Goal: Task Accomplishment & Management: Manage account settings

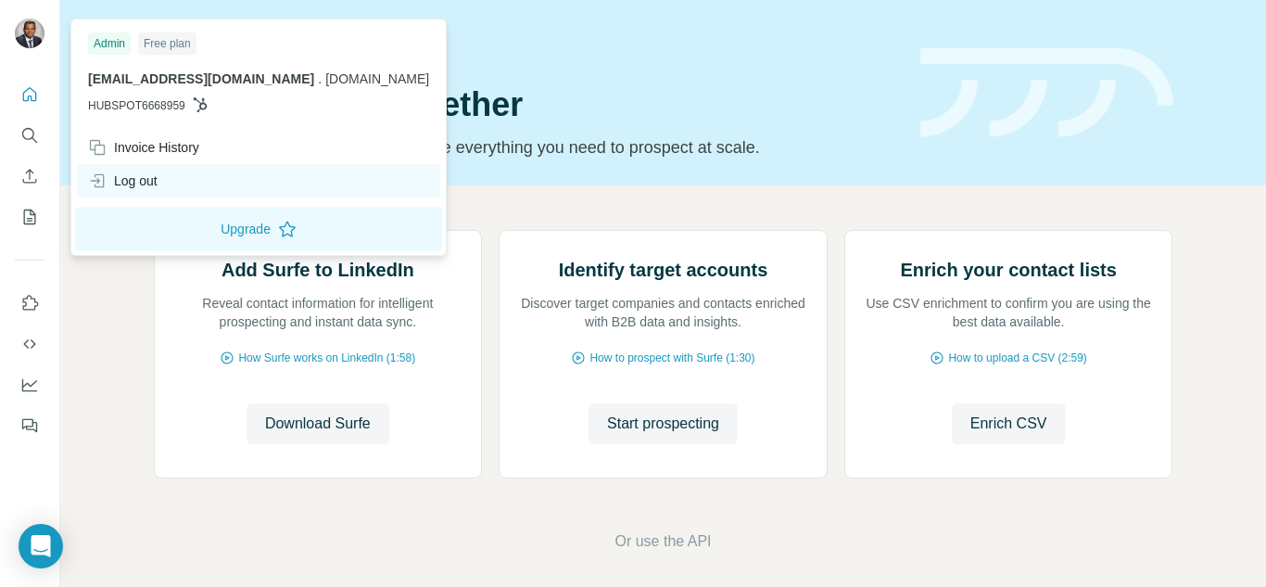
click at [122, 179] on div "Log out" at bounding box center [122, 180] width 69 height 19
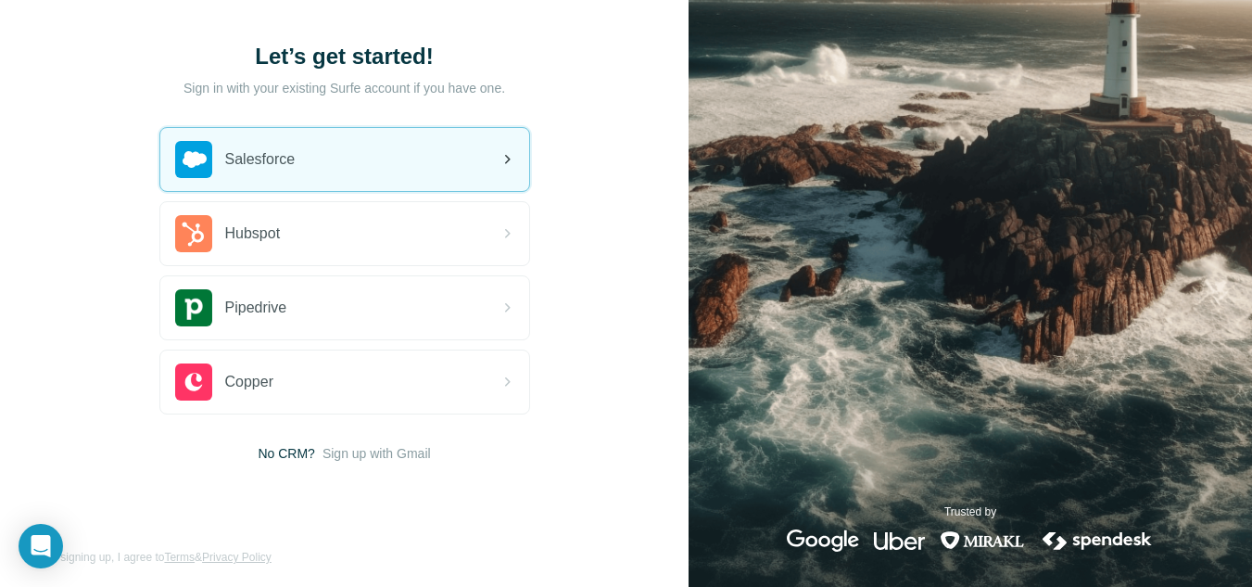
scroll to position [101, 0]
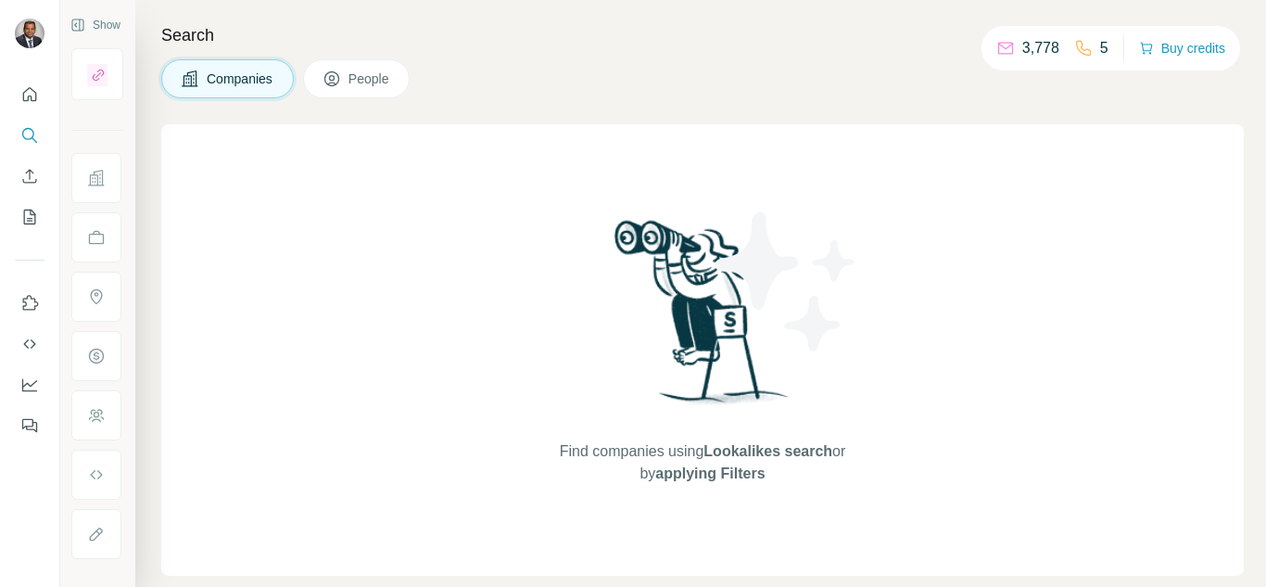
click at [691, 63] on div "Companies People" at bounding box center [702, 78] width 1082 height 39
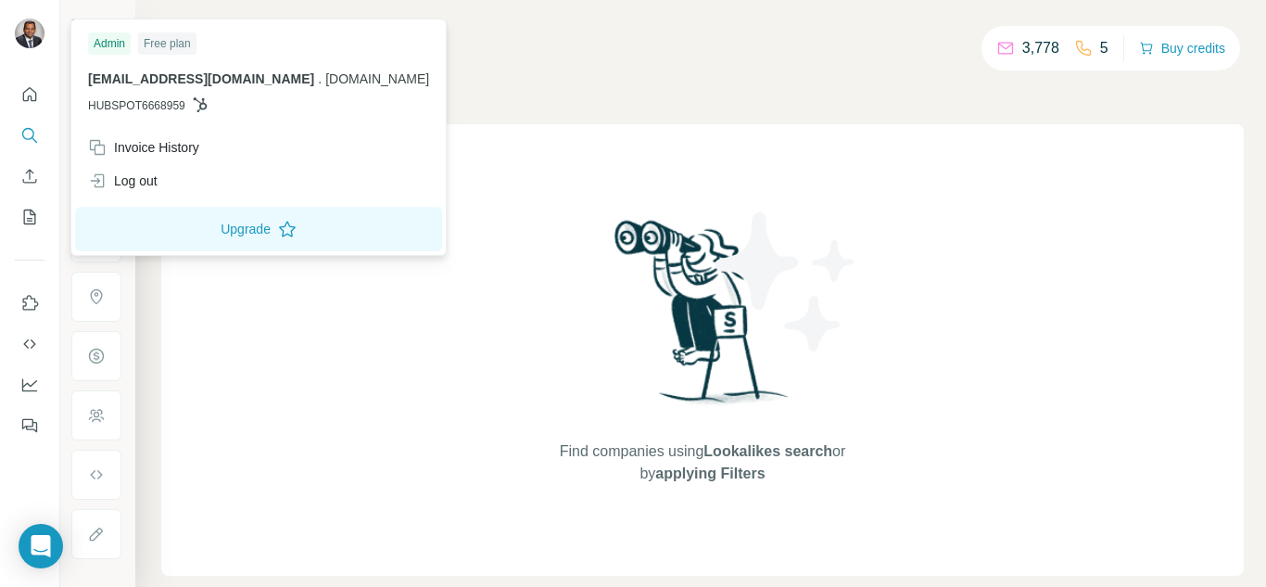
click at [41, 30] on img at bounding box center [30, 34] width 30 height 30
click at [30, 30] on img at bounding box center [30, 34] width 30 height 30
click at [797, 31] on h4 "Search" at bounding box center [702, 35] width 1082 height 26
click at [161, 142] on div "Invoice History" at bounding box center [143, 147] width 111 height 19
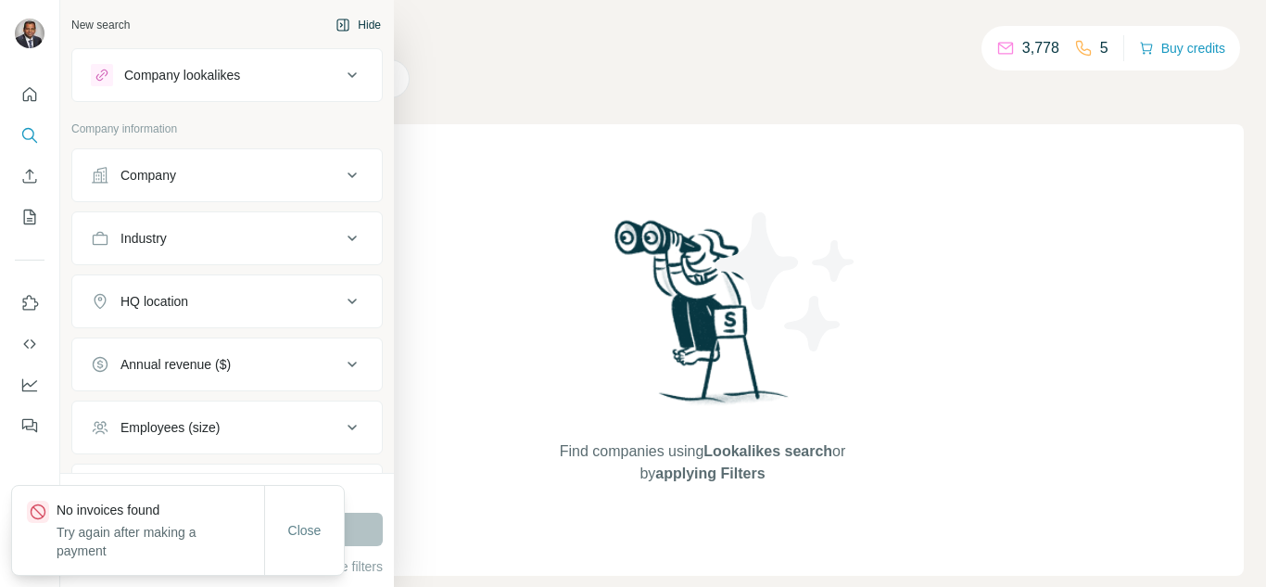
click at [86, 25] on div "New search" at bounding box center [100, 25] width 58 height 17
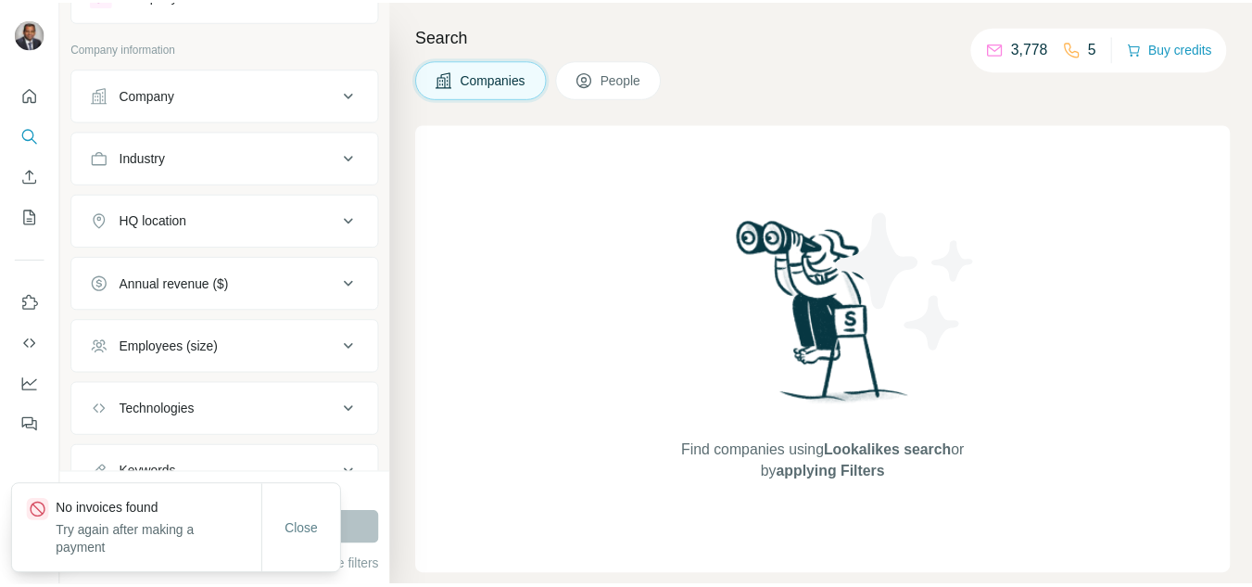
scroll to position [159, 0]
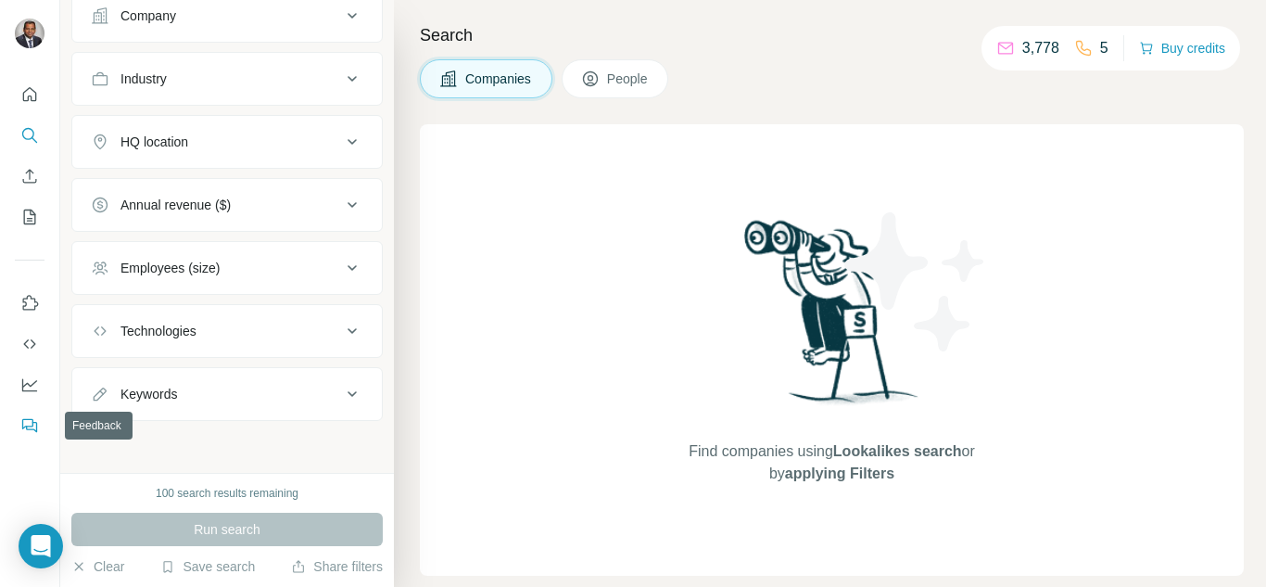
click at [24, 427] on icon "Feedback" at bounding box center [27, 424] width 11 height 10
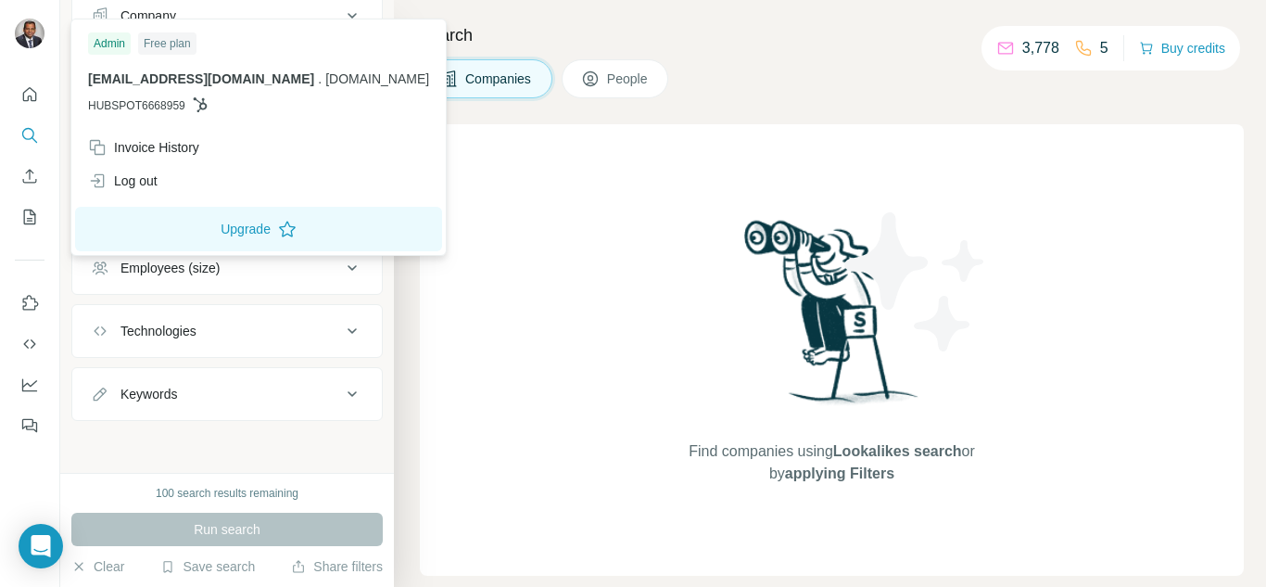
click at [35, 41] on img at bounding box center [30, 34] width 30 height 30
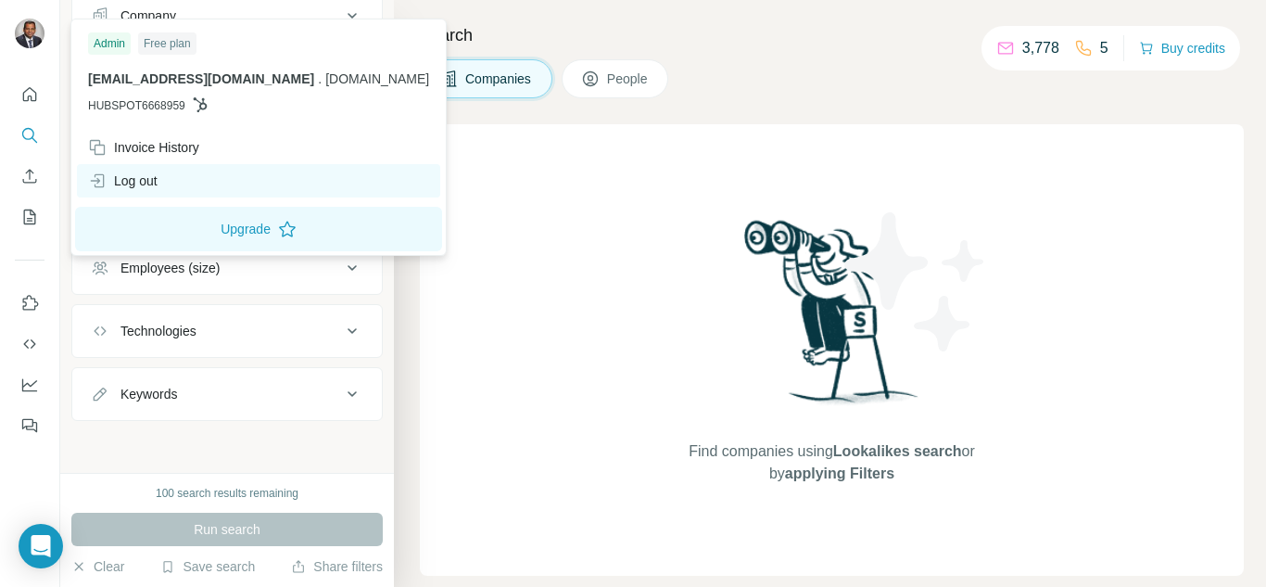
click at [189, 176] on div "Log out" at bounding box center [258, 180] width 363 height 33
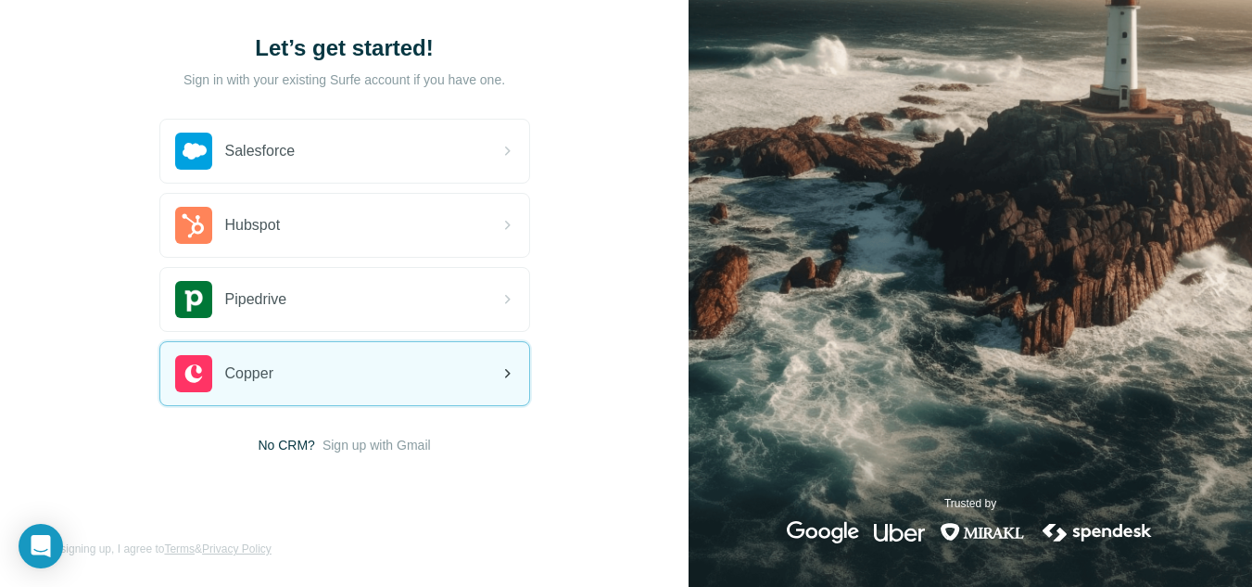
scroll to position [101, 0]
click at [45, 558] on div "Open Intercom Messenger" at bounding box center [41, 546] width 49 height 49
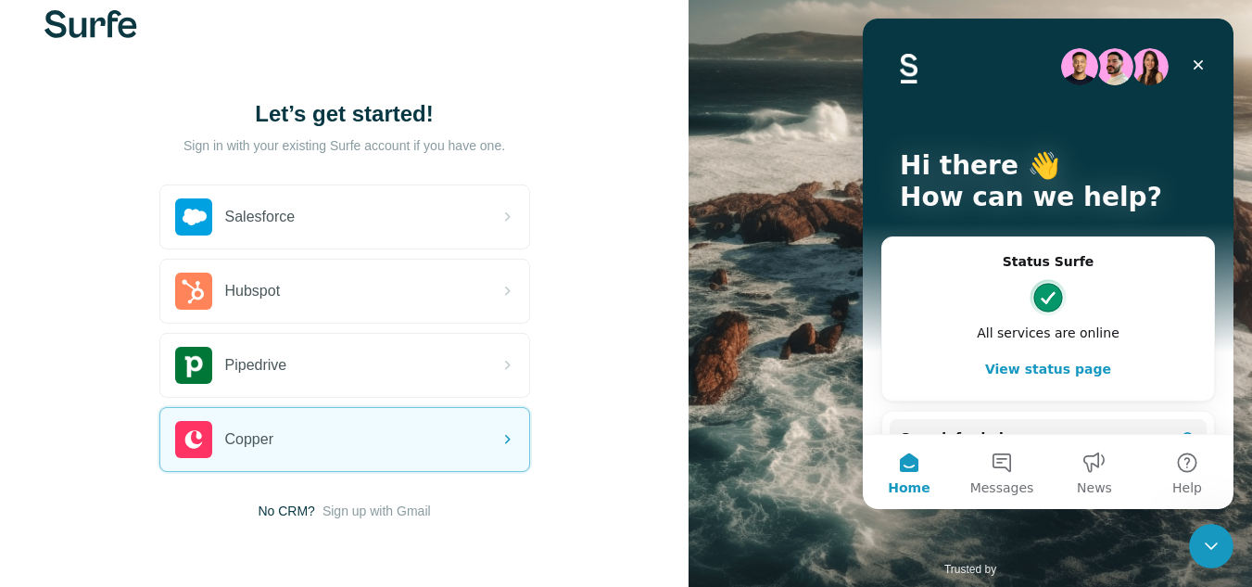
scroll to position [0, 0]
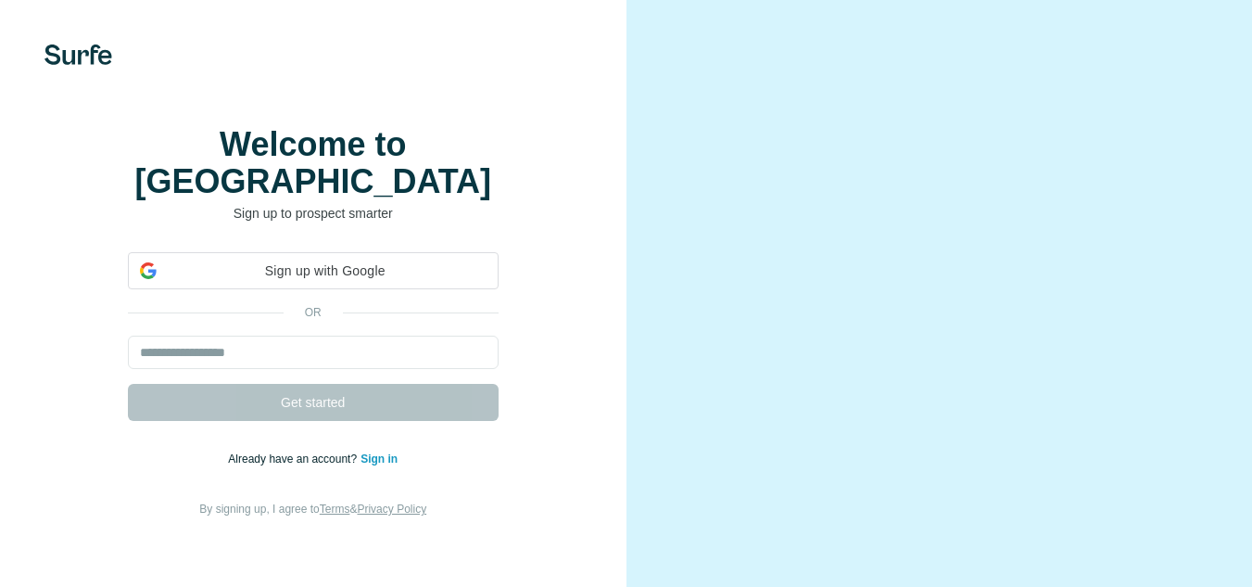
click at [385, 456] on link "Sign in" at bounding box center [378, 458] width 37 height 13
